Goal: Find specific page/section: Find specific page/section

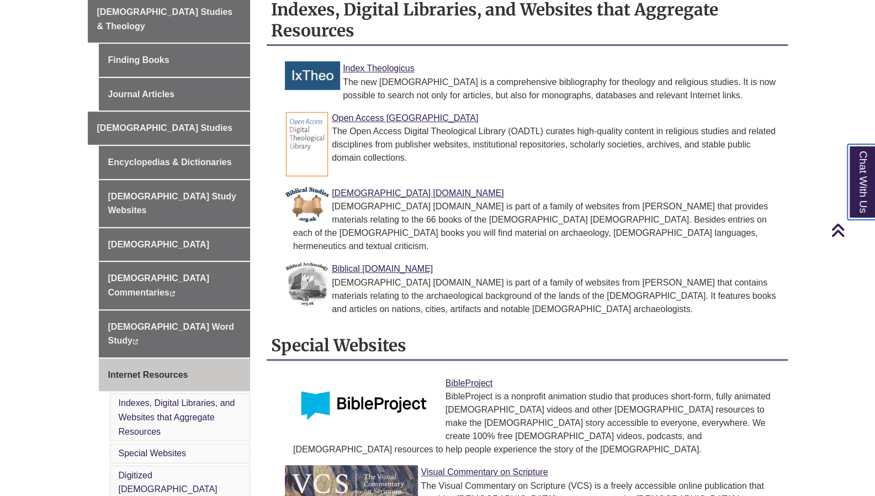
scroll to position [313, 0]
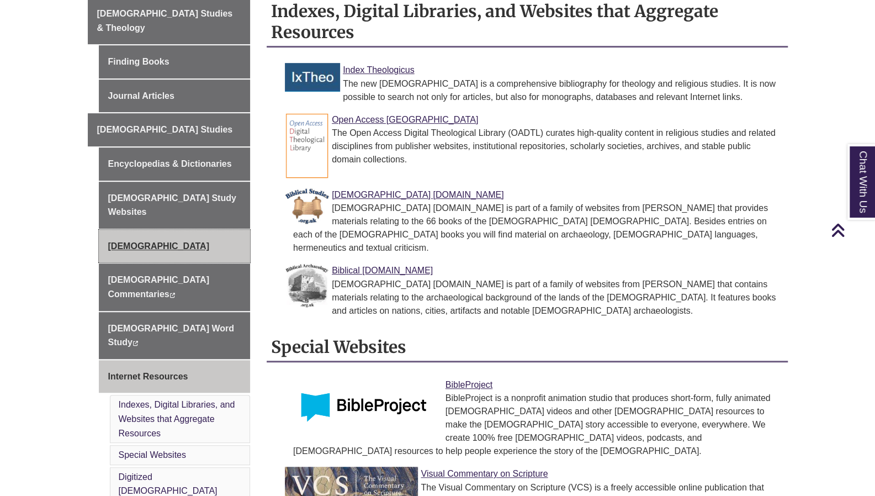
click at [126, 230] on link "[DEMOGRAPHIC_DATA]" at bounding box center [175, 246] width 152 height 33
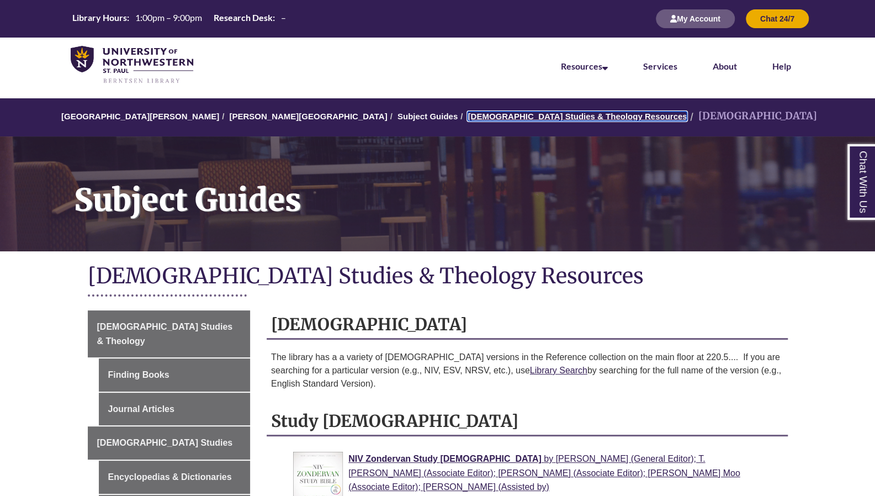
click at [467, 114] on link "[DEMOGRAPHIC_DATA] Studies & Theology Resources" at bounding box center [576, 115] width 219 height 9
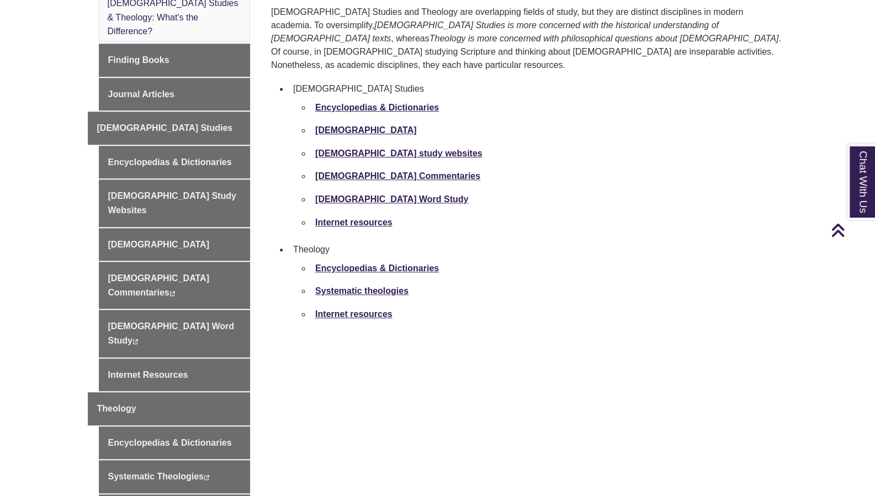
scroll to position [386, 0]
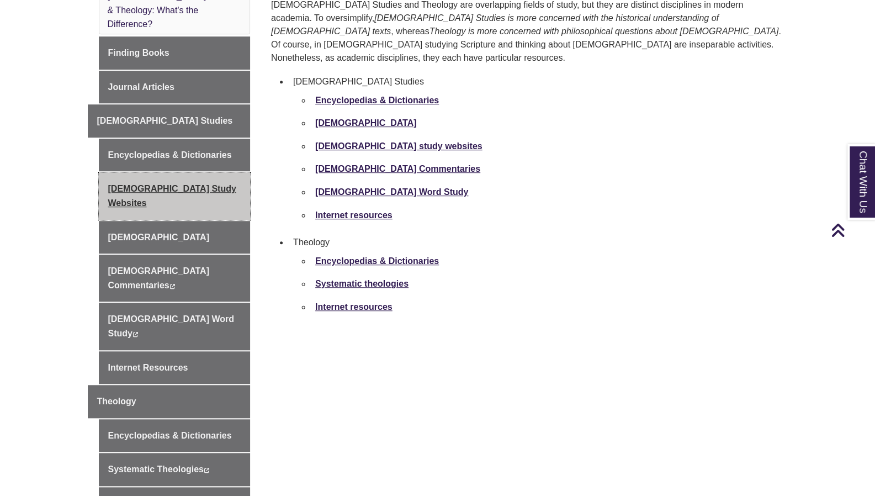
click at [177, 172] on link "[DEMOGRAPHIC_DATA] Study Websites" at bounding box center [175, 195] width 152 height 47
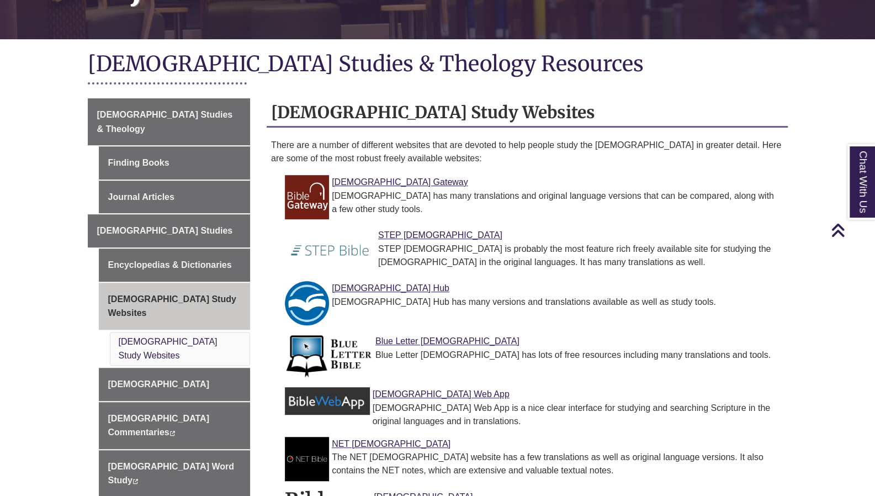
scroll to position [221, 0]
